Goal: Complete application form

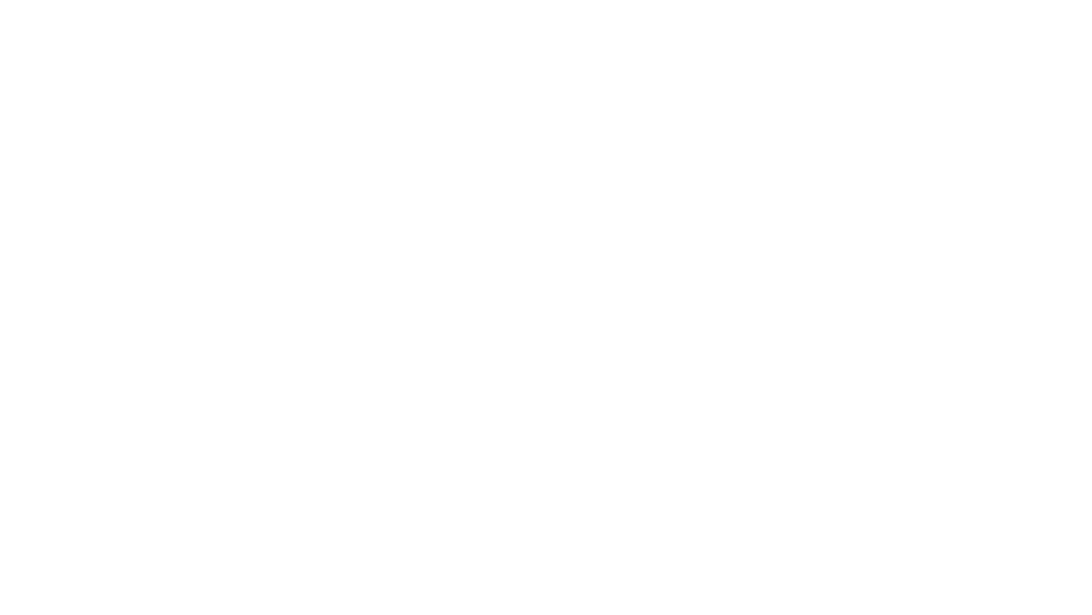
type input "[GEOGRAPHIC_DATA]"
type input "[DEMOGRAPHIC_DATA]"
type input "Government Issued ID"
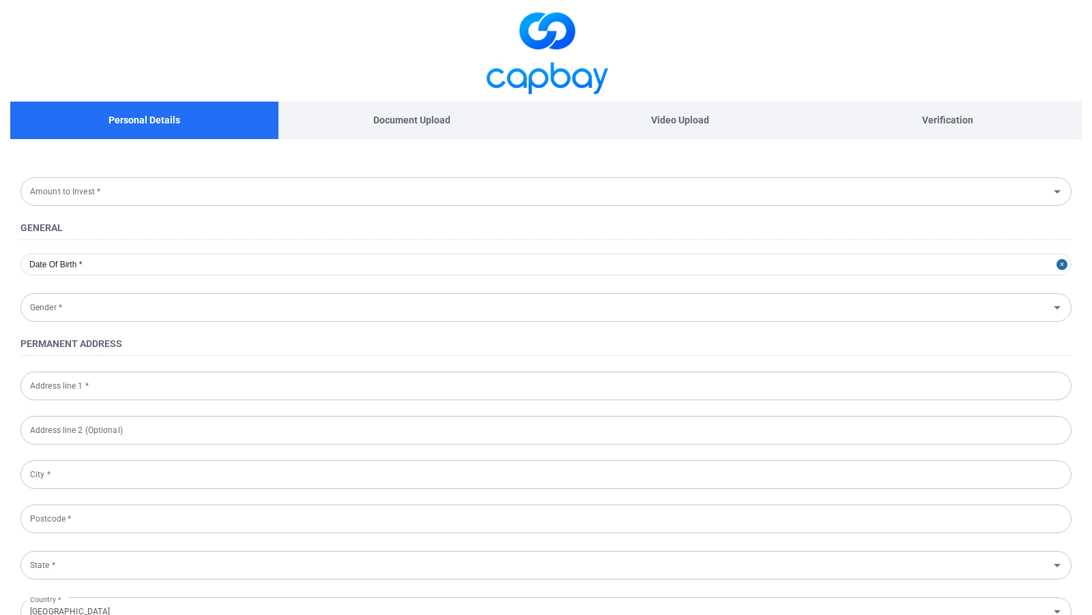
click at [961, 40] on span at bounding box center [545, 51] width 1071 height 102
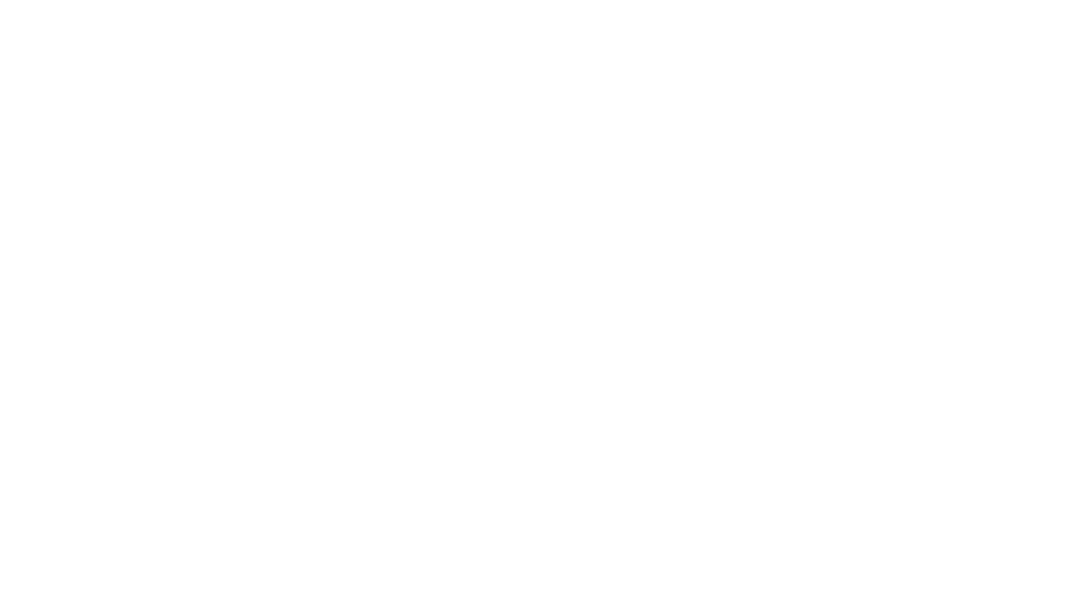
select select "MY"
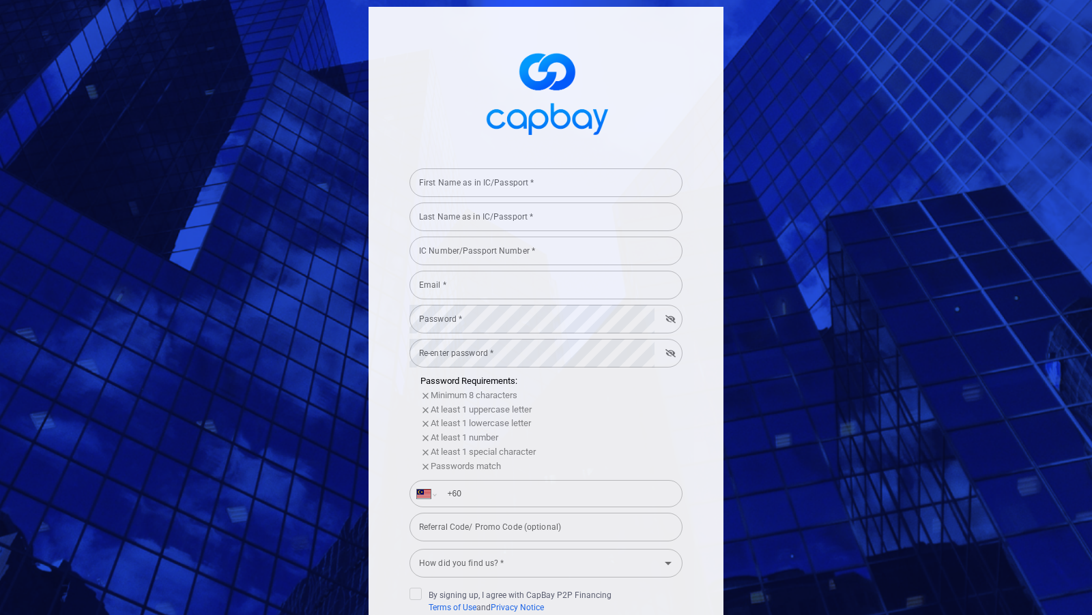
scroll to position [138, 0]
